Goal: Find specific page/section: Find specific page/section

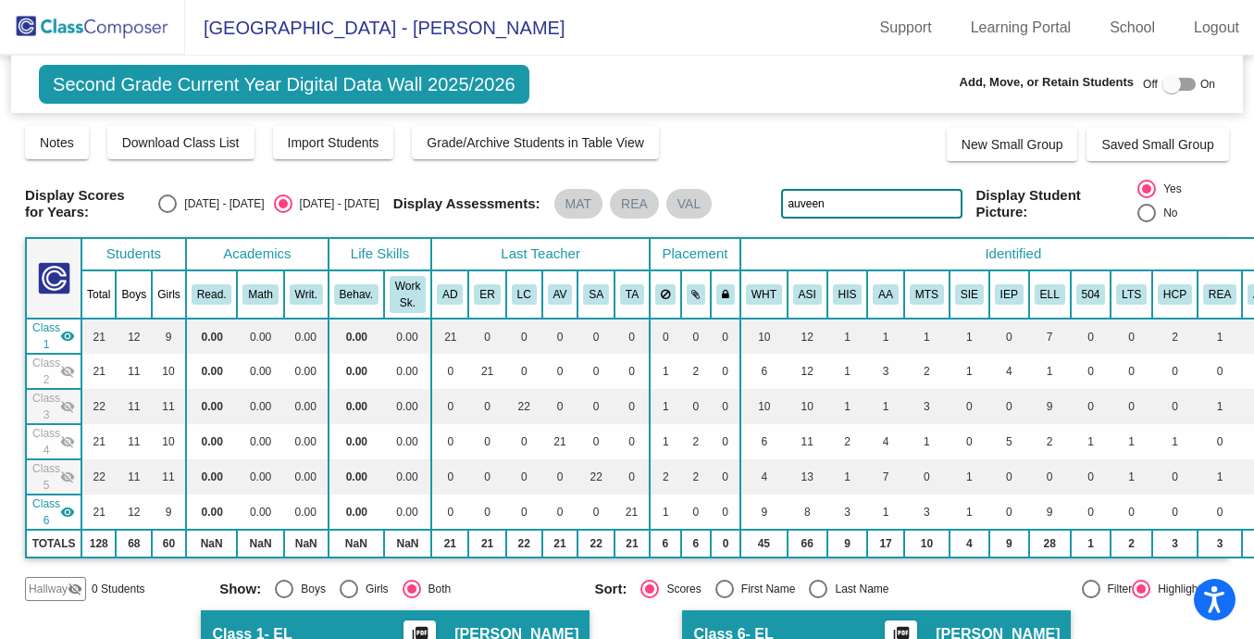
scroll to position [281, 0]
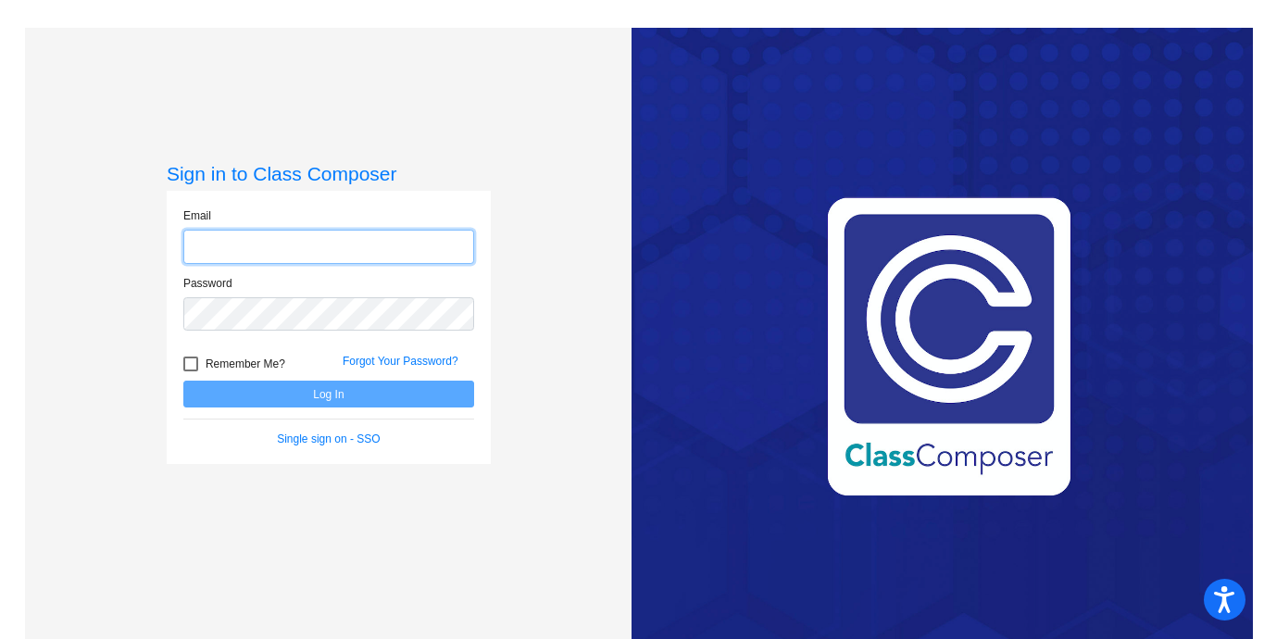
type input "[PERSON_NAME][EMAIL_ADDRESS][PERSON_NAME][DOMAIN_NAME]"
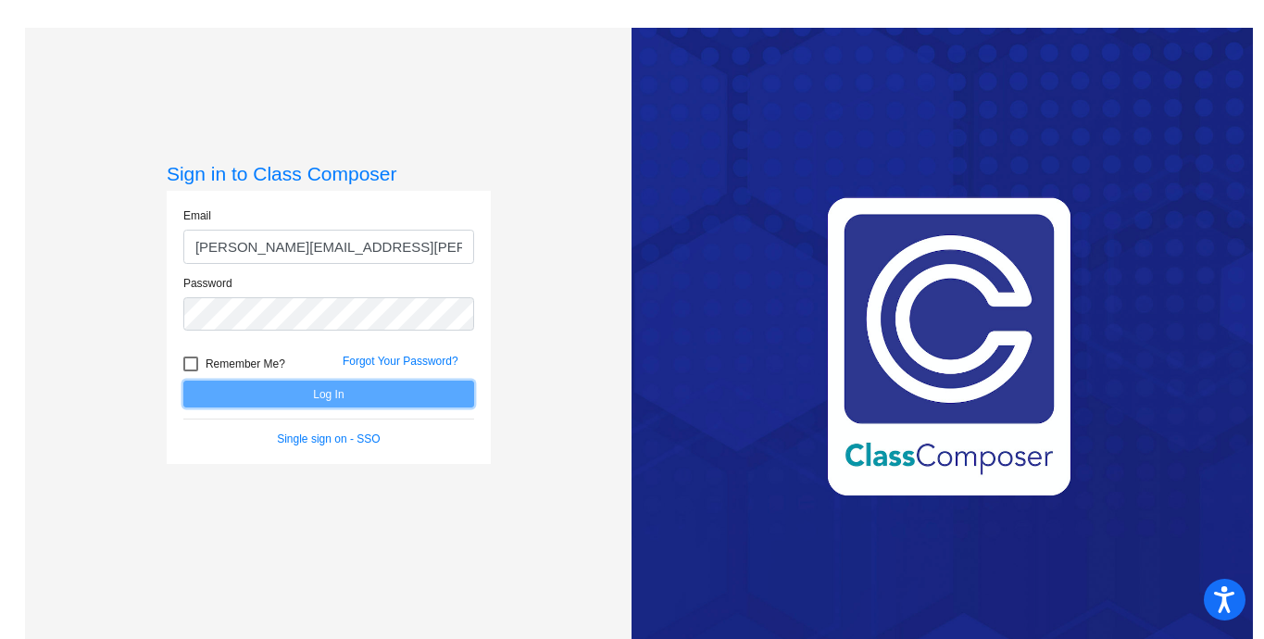
click at [327, 402] on button "Log In" at bounding box center [328, 394] width 291 height 27
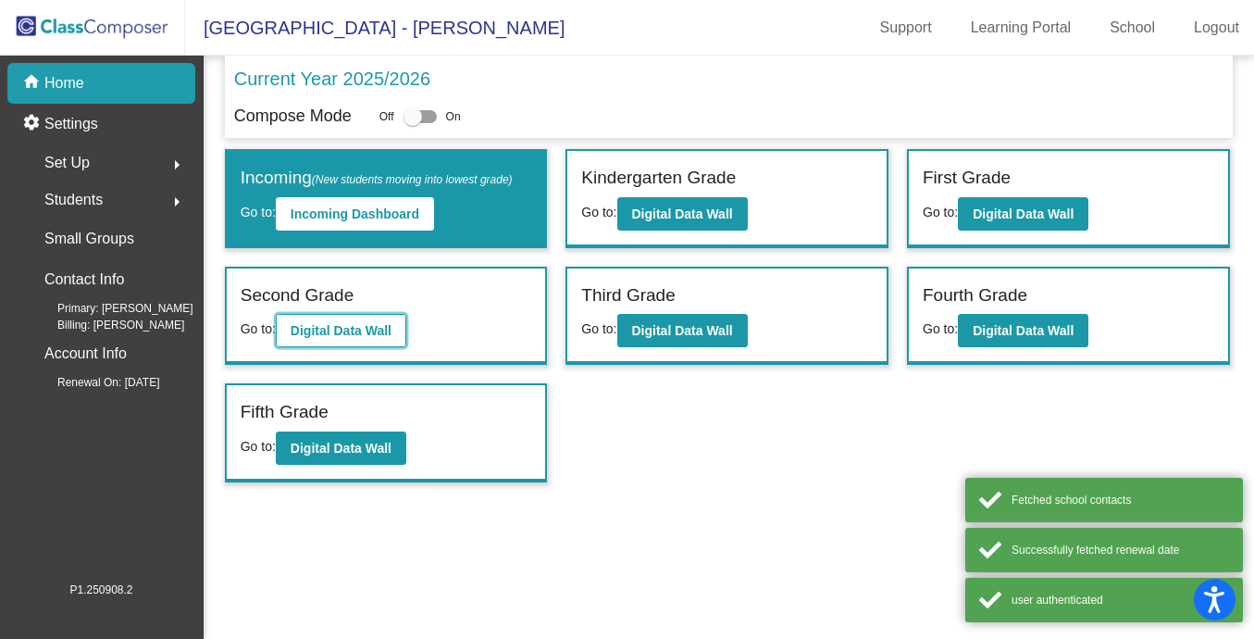
click at [341, 329] on b "Digital Data Wall" at bounding box center [341, 330] width 101 height 15
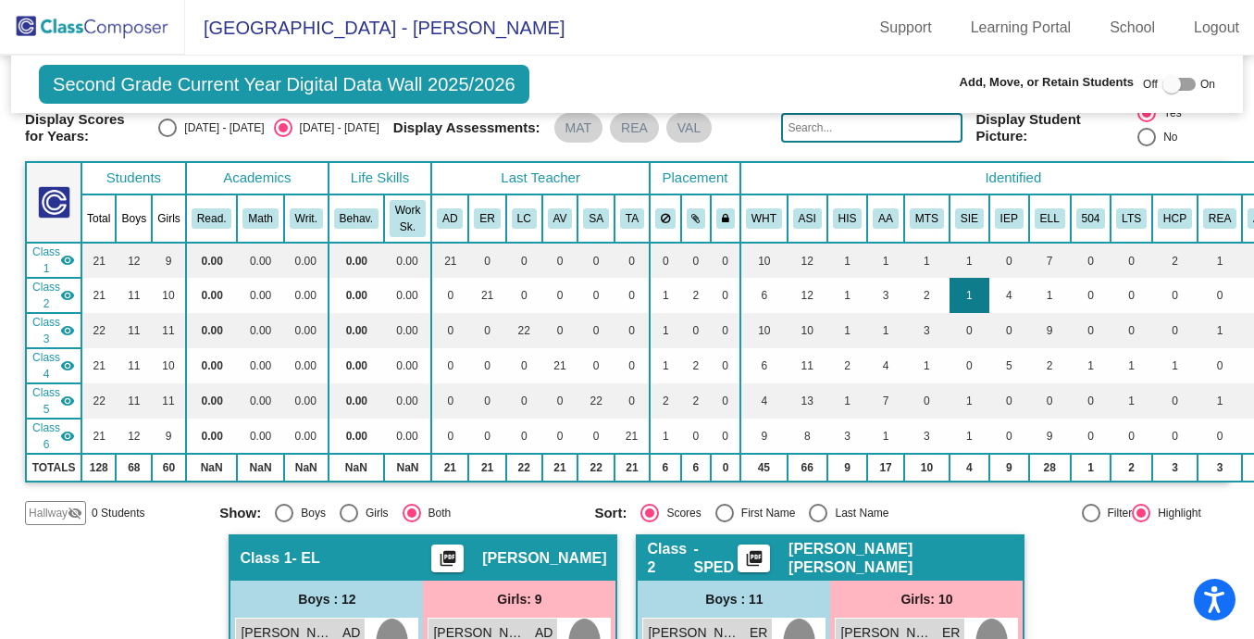
scroll to position [12, 0]
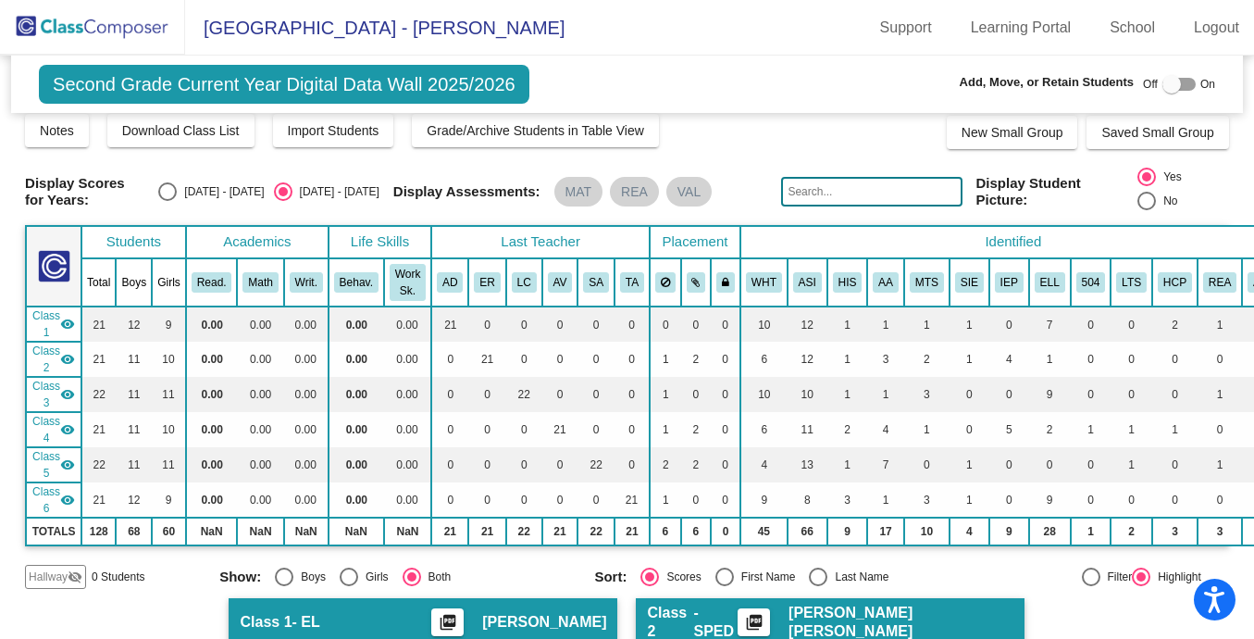
click at [1166, 87] on div at bounding box center [1172, 84] width 19 height 19
checkbox input "true"
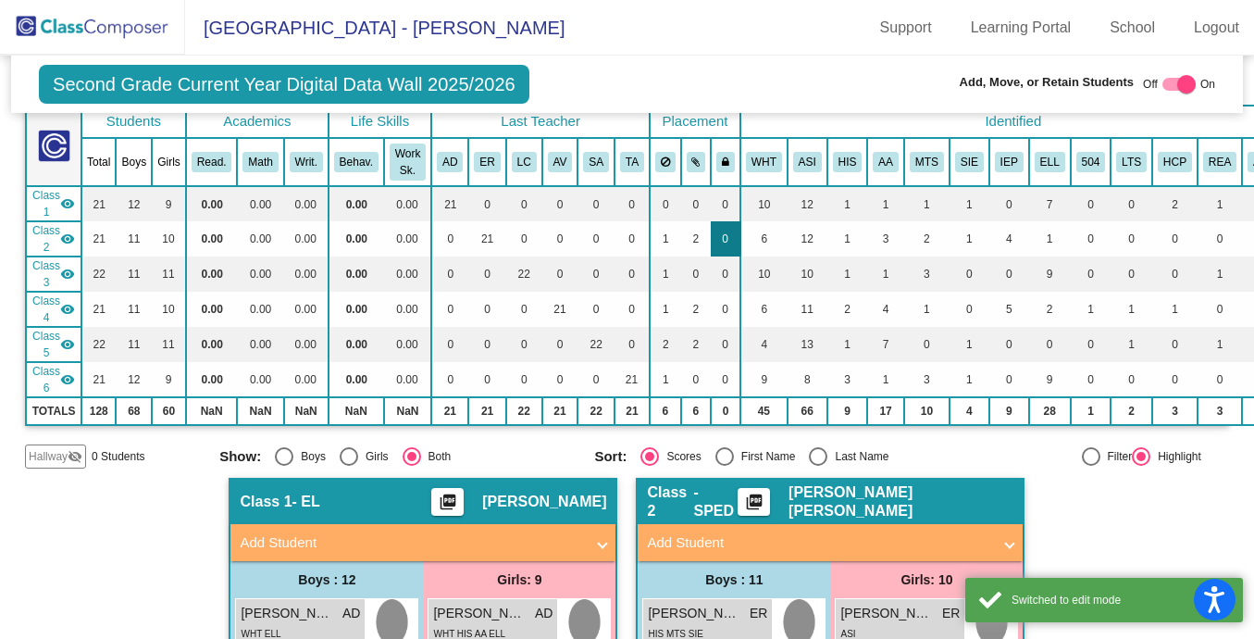
scroll to position [145, 0]
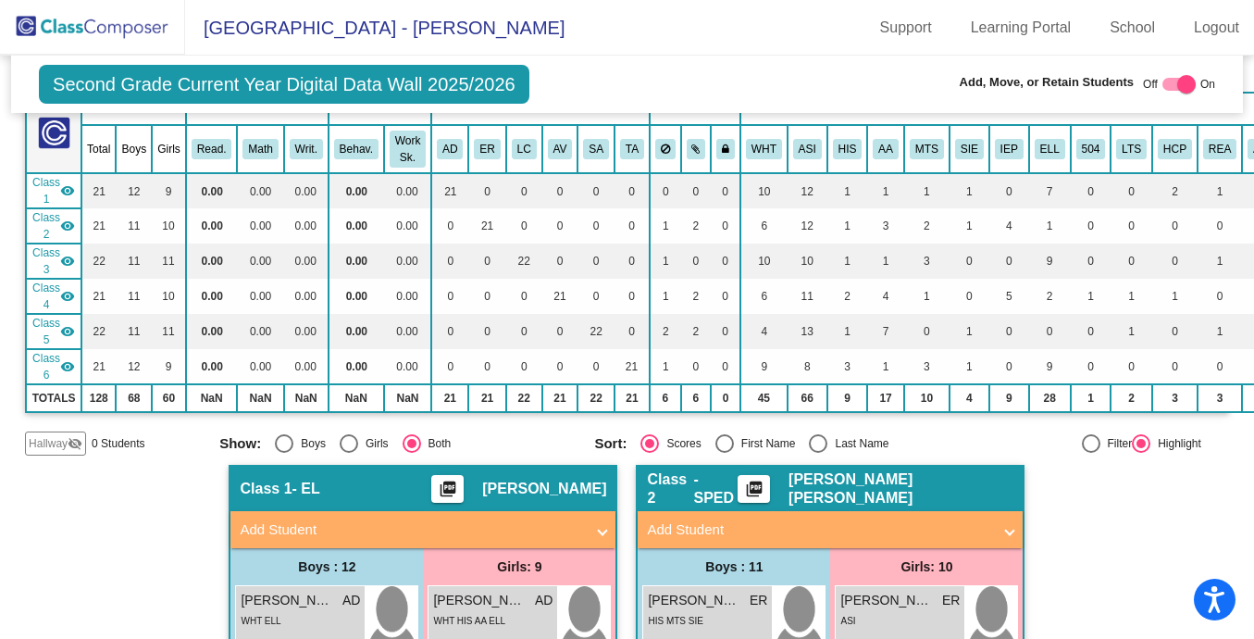
click at [68, 225] on mat-icon "visibility" at bounding box center [67, 225] width 15 height 15
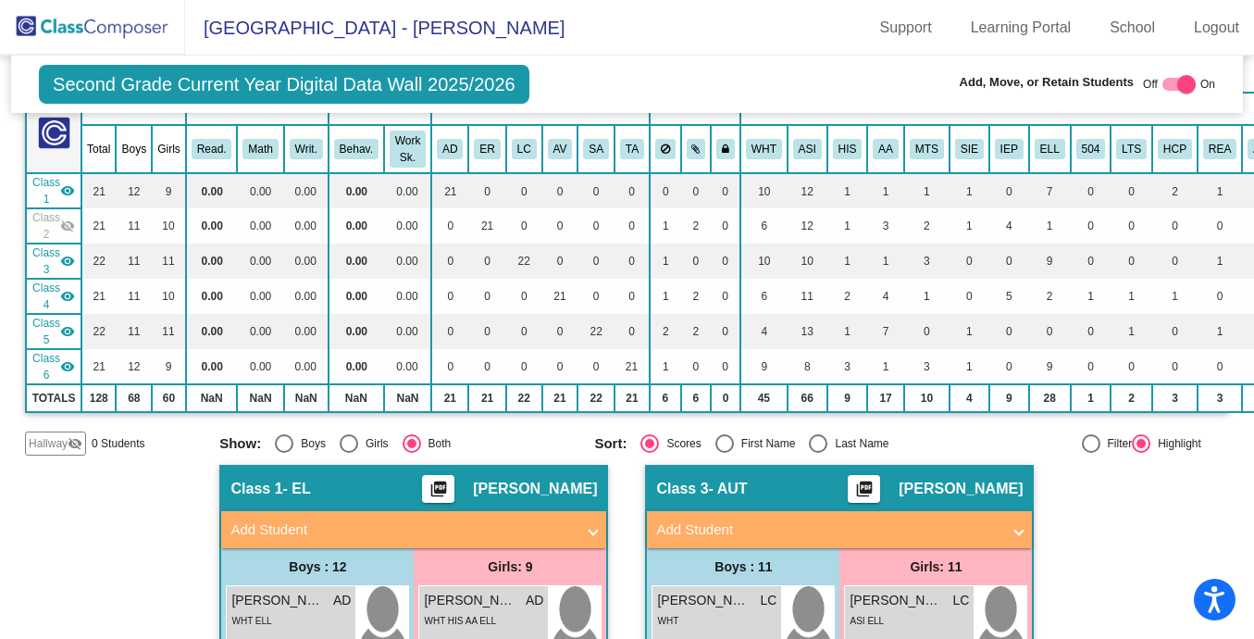
click at [69, 256] on mat-icon "visibility" at bounding box center [67, 261] width 15 height 15
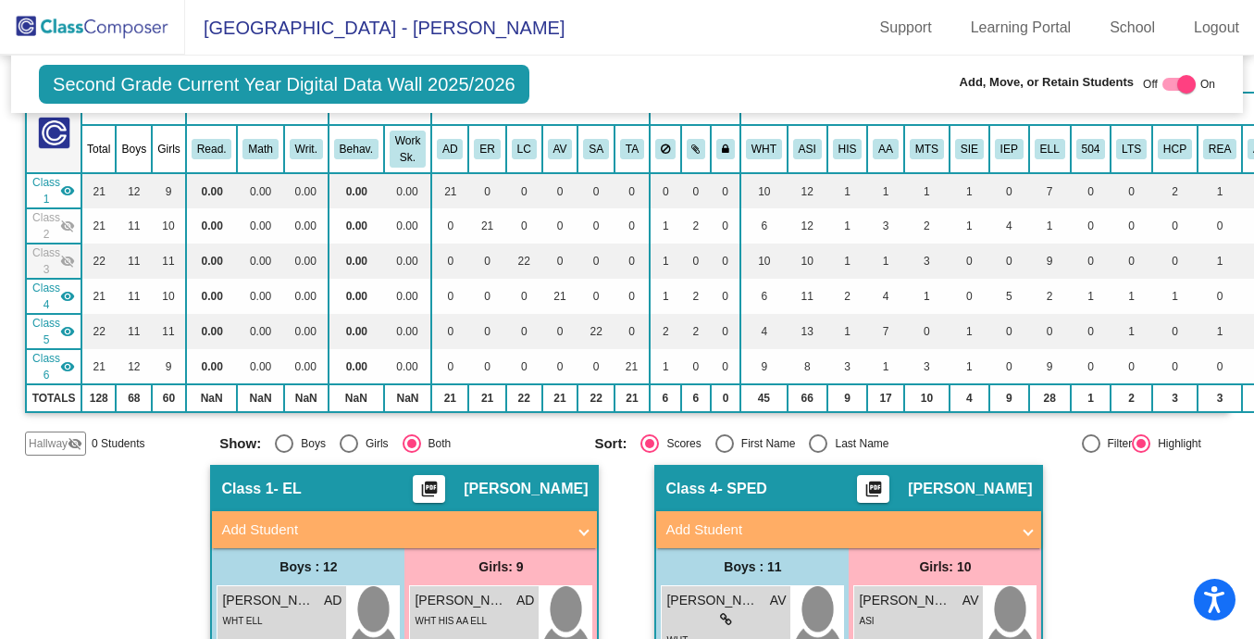
click at [69, 292] on mat-icon "visibility" at bounding box center [67, 296] width 15 height 15
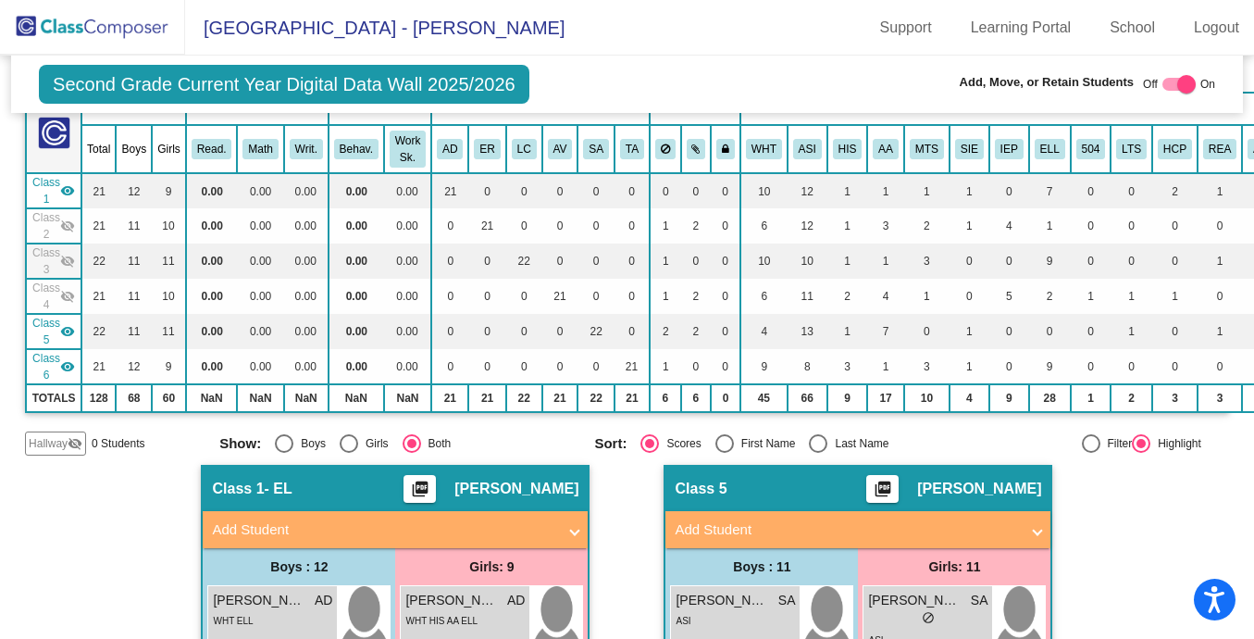
click at [72, 327] on mat-icon "visibility" at bounding box center [67, 331] width 15 height 15
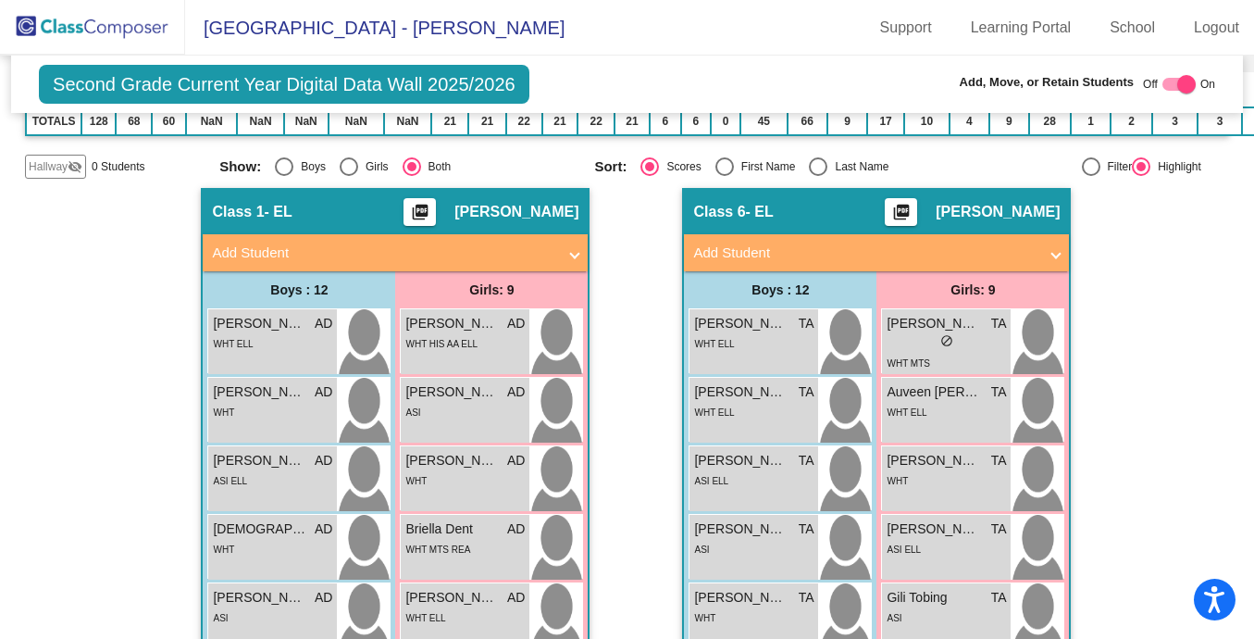
scroll to position [424, 0]
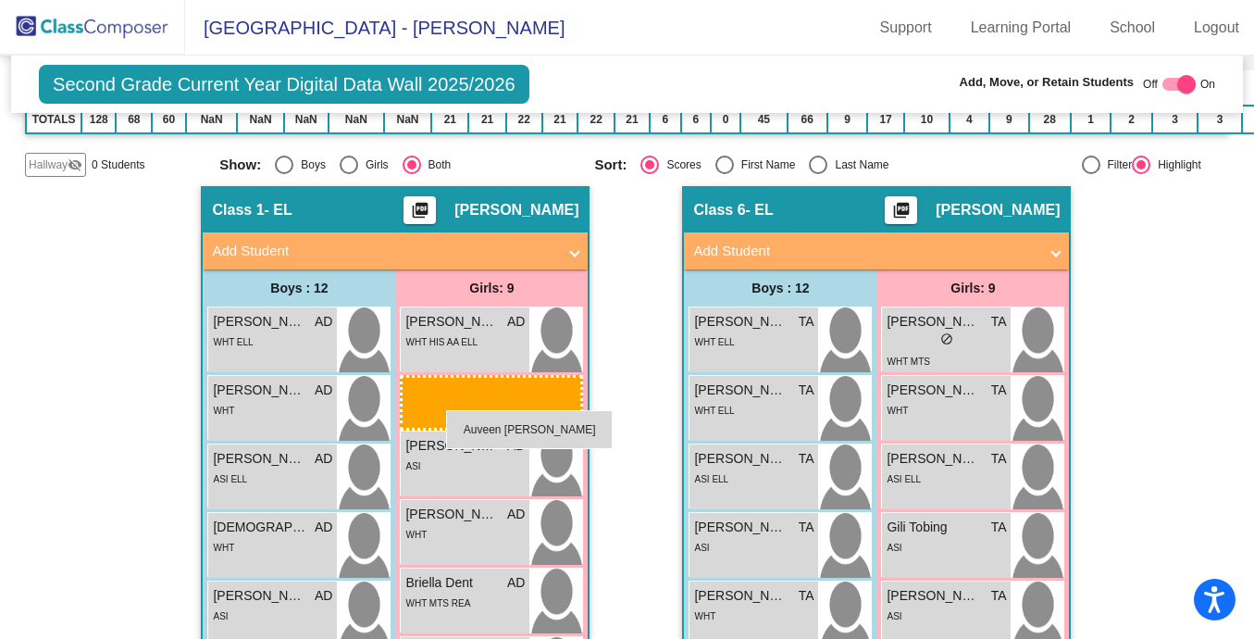
drag, startPoint x: 975, startPoint y: 414, endPoint x: 446, endPoint y: 410, distance: 528.7
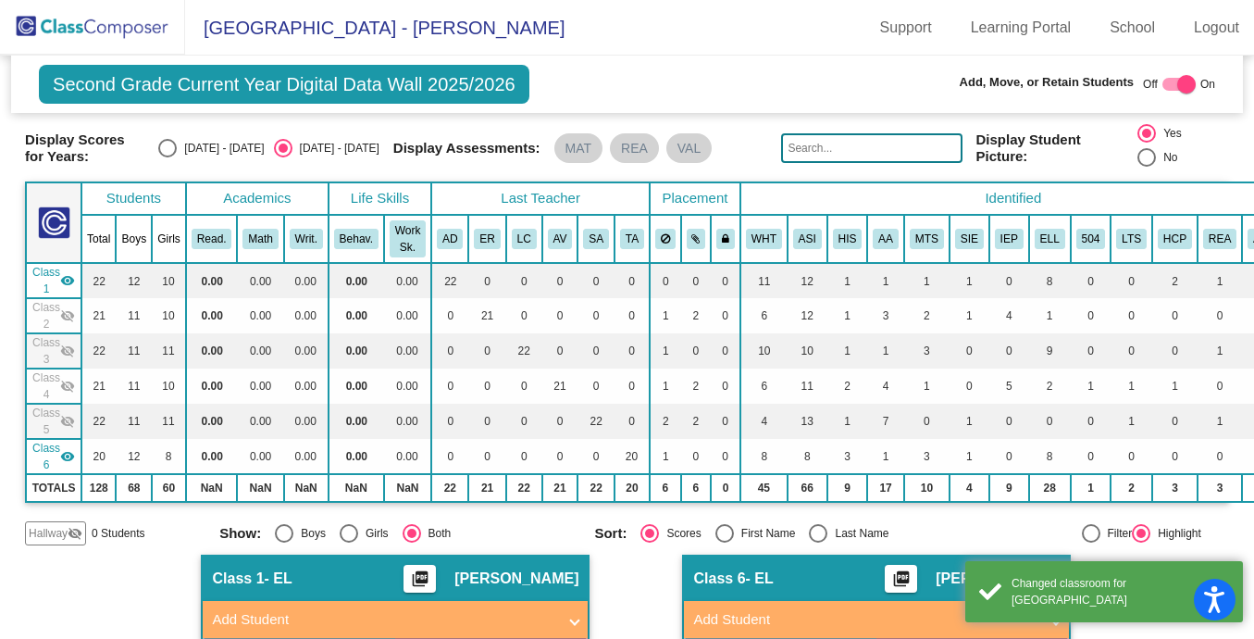
scroll to position [0, 0]
